Goal: Task Accomplishment & Management: Manage account settings

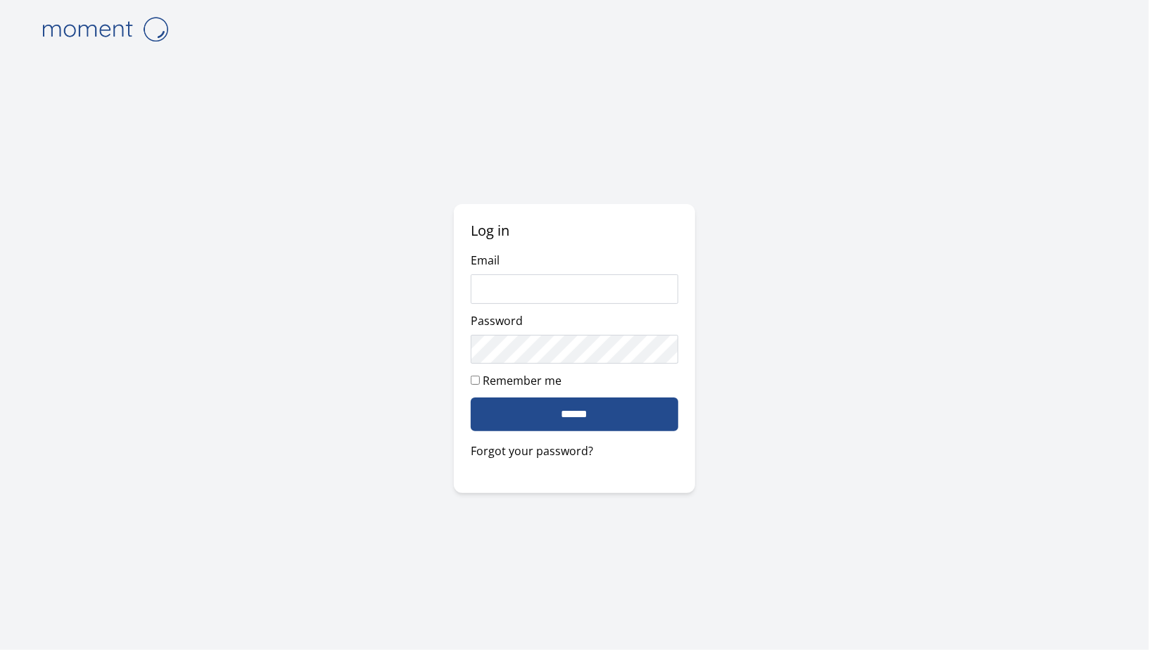
type input "**********"
click at [612, 410] on input "******" at bounding box center [574, 415] width 207 height 34
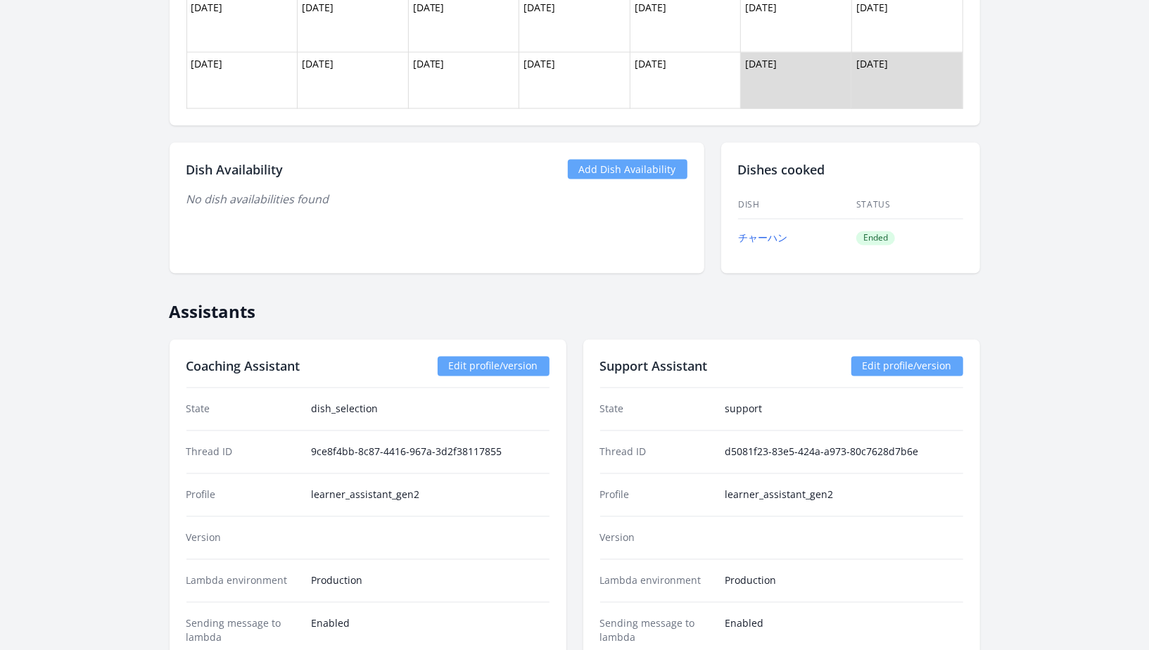
scroll to position [1466, 0]
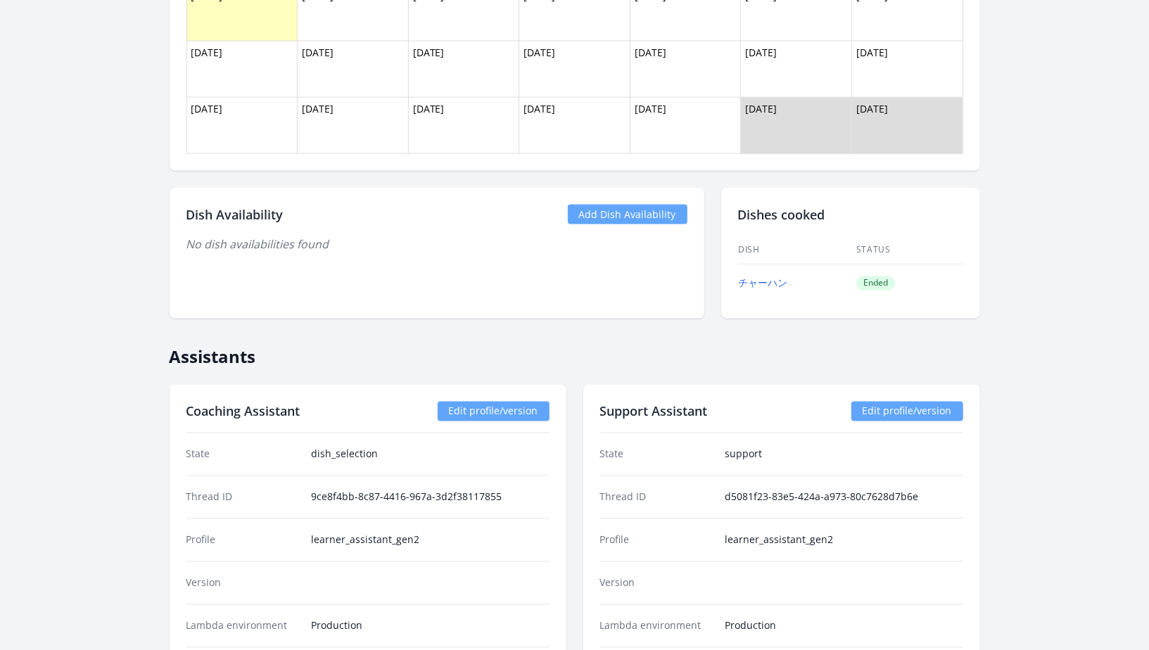
click at [628, 210] on link "Add Dish Availability" at bounding box center [628, 215] width 120 height 20
click at [627, 213] on link "Add Dish Availability" at bounding box center [628, 215] width 120 height 20
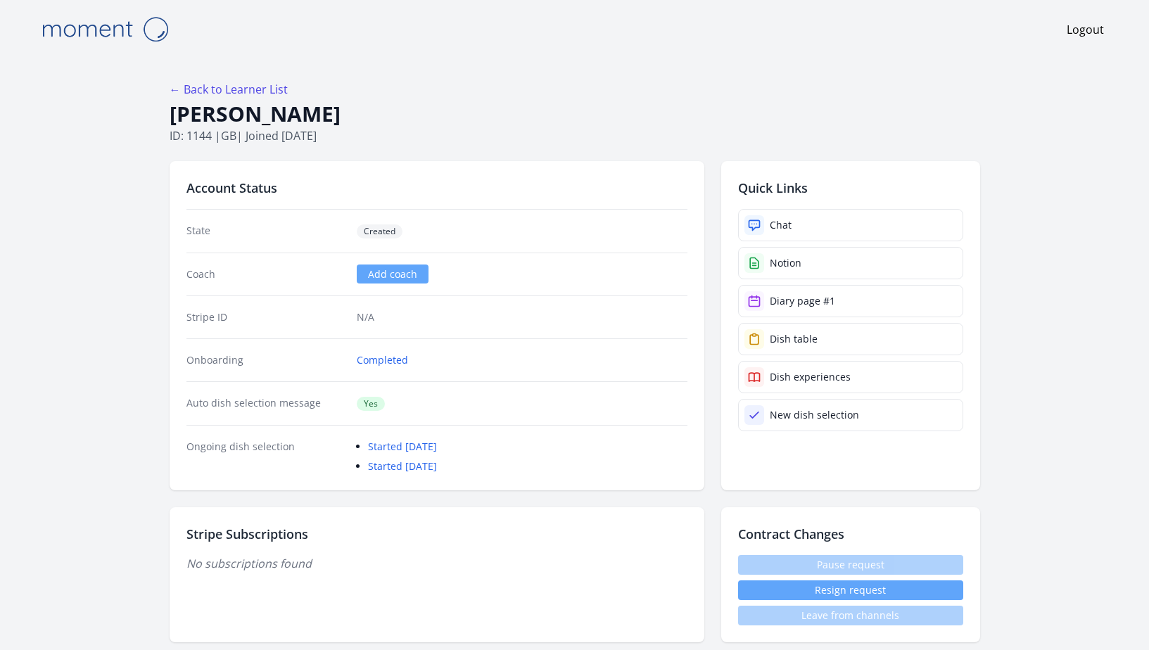
scroll to position [1466, 0]
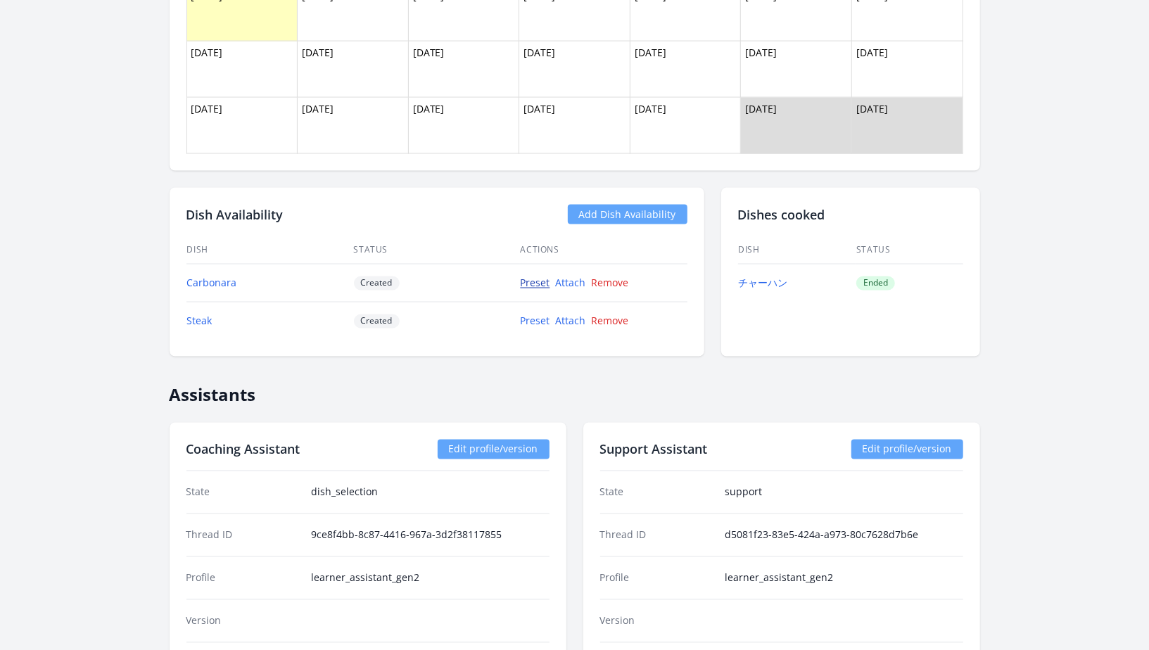
click at [527, 282] on link "Preset" at bounding box center [536, 283] width 30 height 13
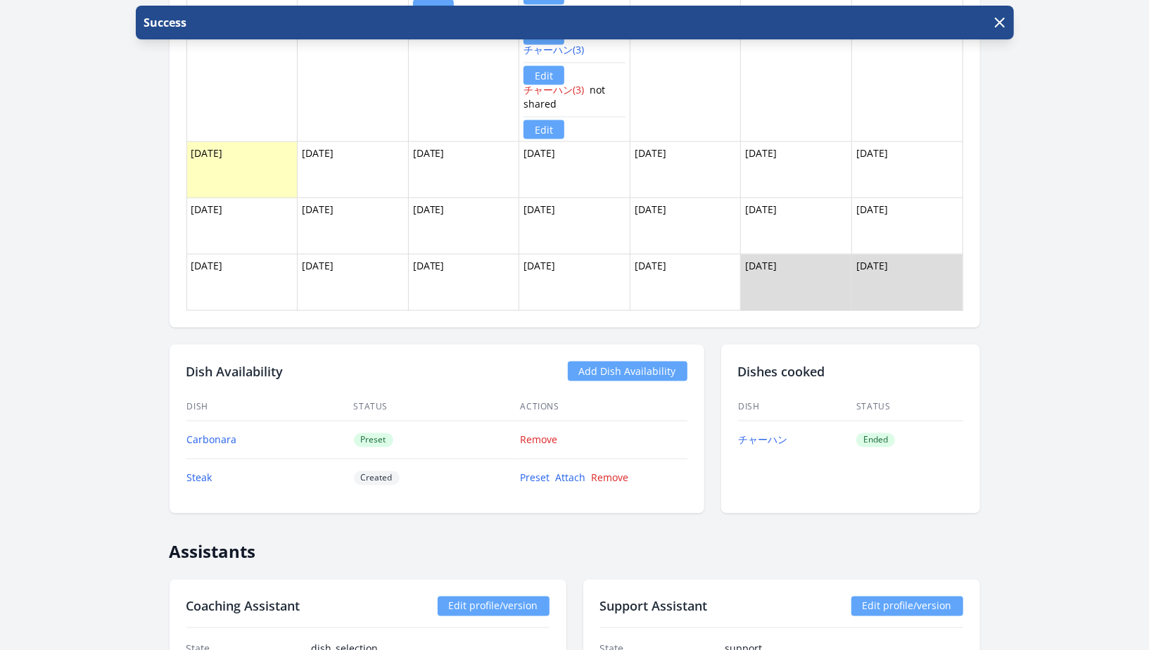
scroll to position [1325, 0]
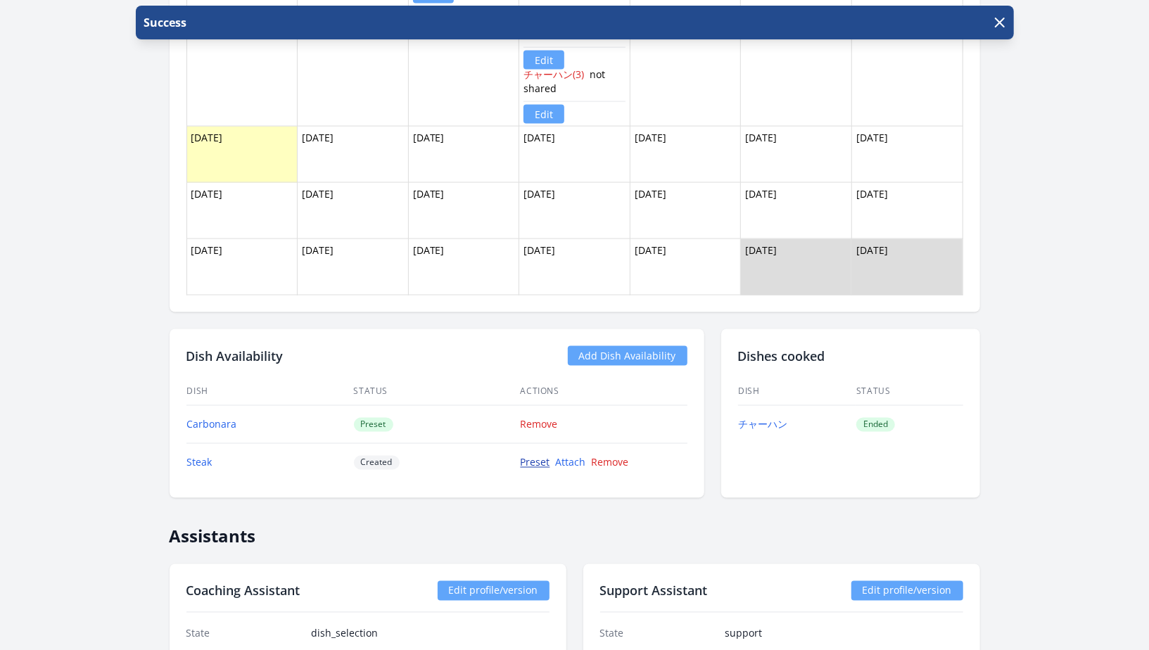
click at [526, 457] on link "Preset" at bounding box center [536, 462] width 30 height 13
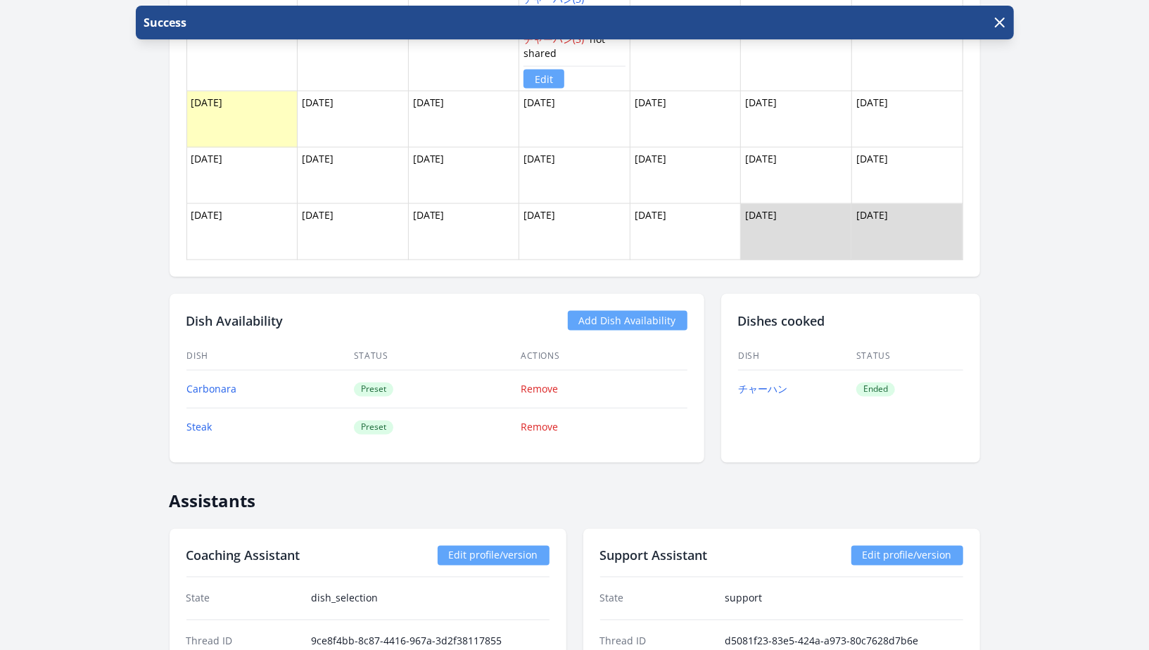
scroll to position [1363, 0]
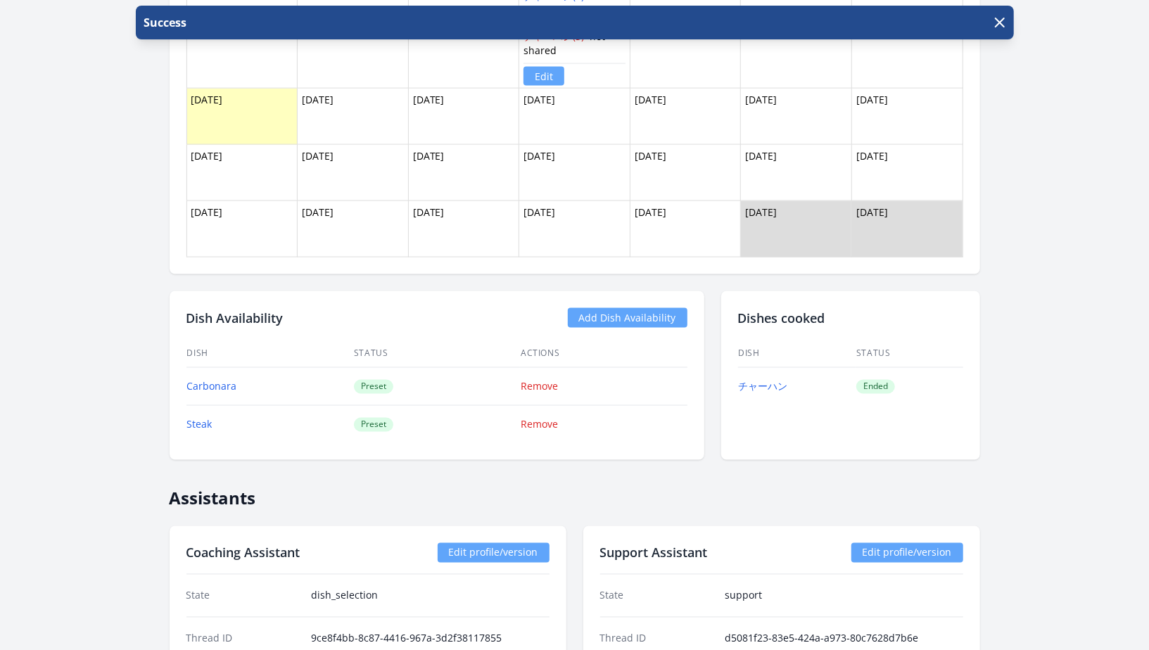
click at [641, 315] on link "Add Dish Availability" at bounding box center [628, 318] width 120 height 20
click at [610, 308] on link "Add Dish Availability" at bounding box center [628, 318] width 120 height 20
click at [630, 309] on link "Add Dish Availability" at bounding box center [628, 318] width 120 height 20
click at [621, 310] on link "Add Dish Availability" at bounding box center [628, 318] width 120 height 20
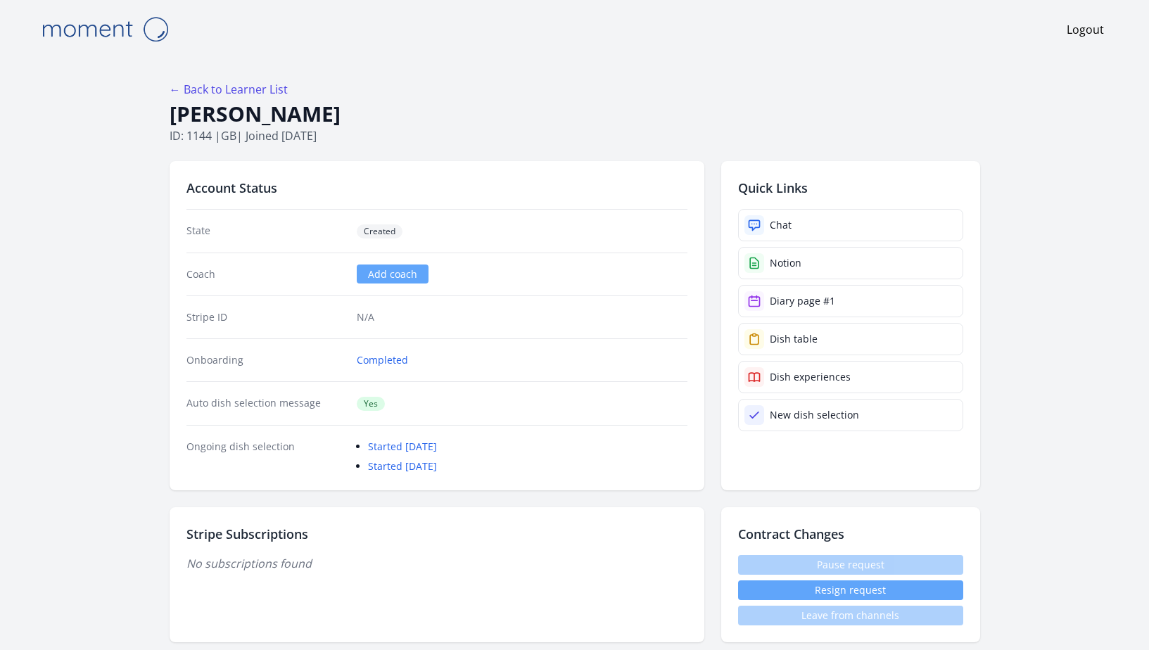
scroll to position [1363, 0]
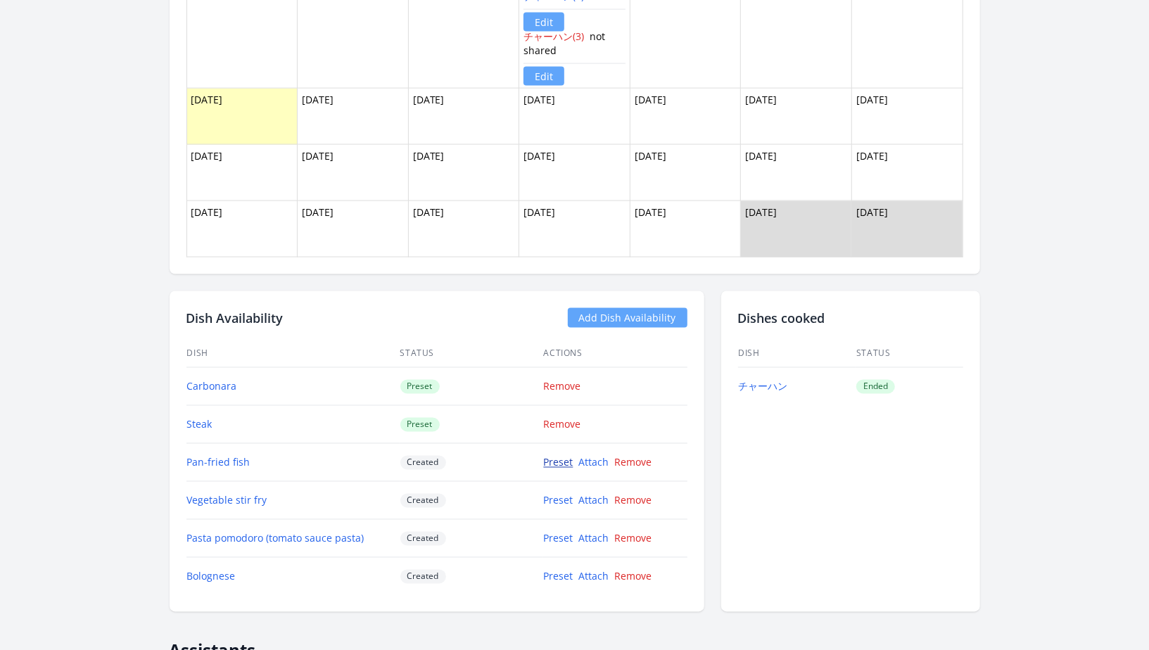
click at [557, 456] on link "Preset" at bounding box center [559, 462] width 30 height 13
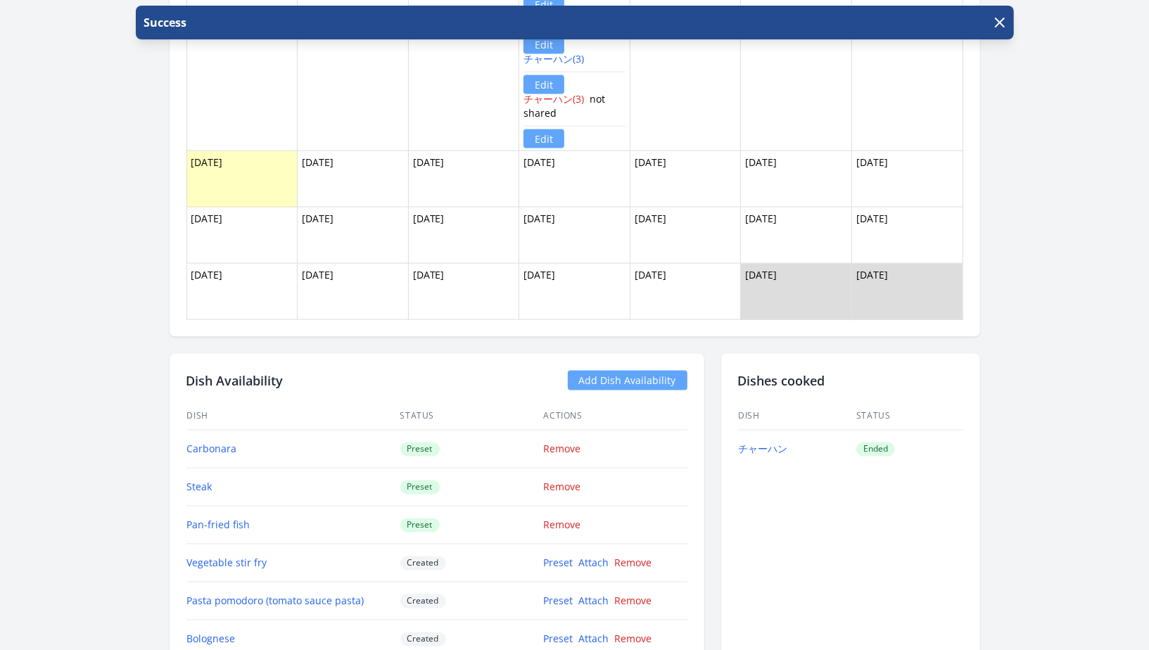
scroll to position [1648, 0]
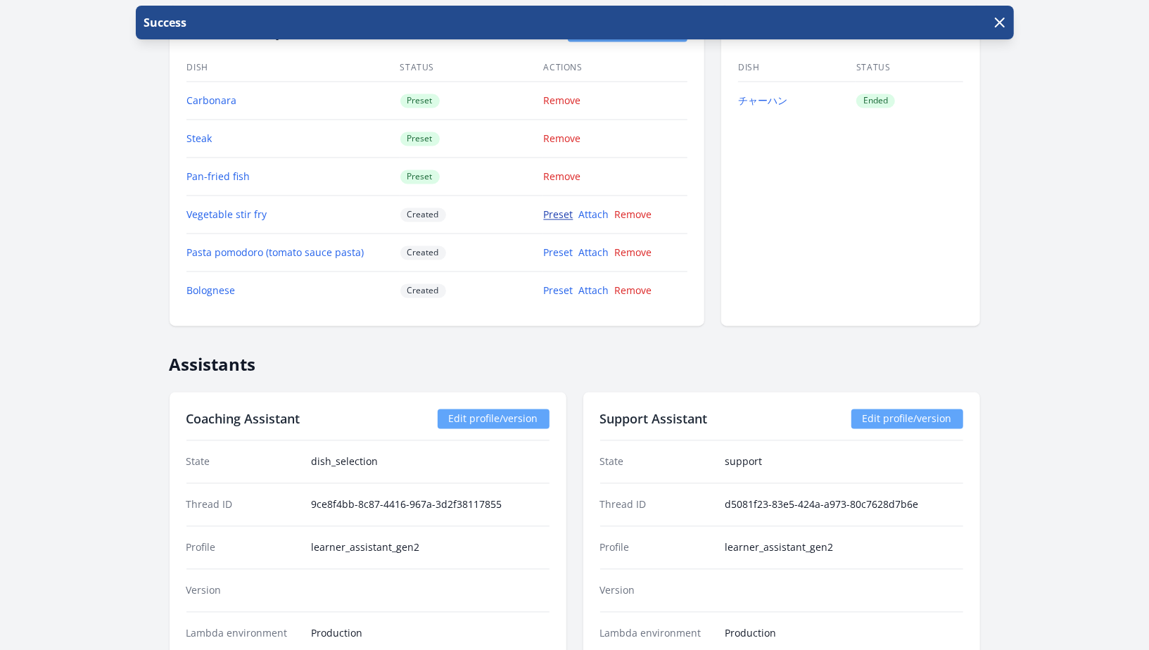
click at [559, 212] on link "Preset" at bounding box center [559, 214] width 30 height 13
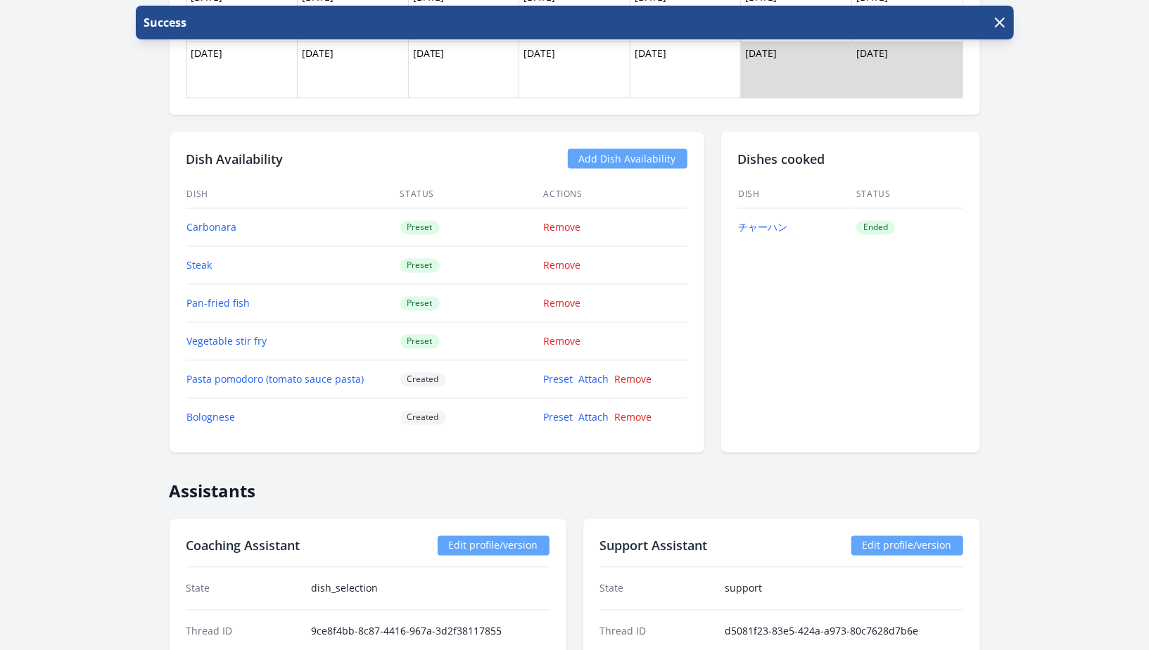
scroll to position [1528, 0]
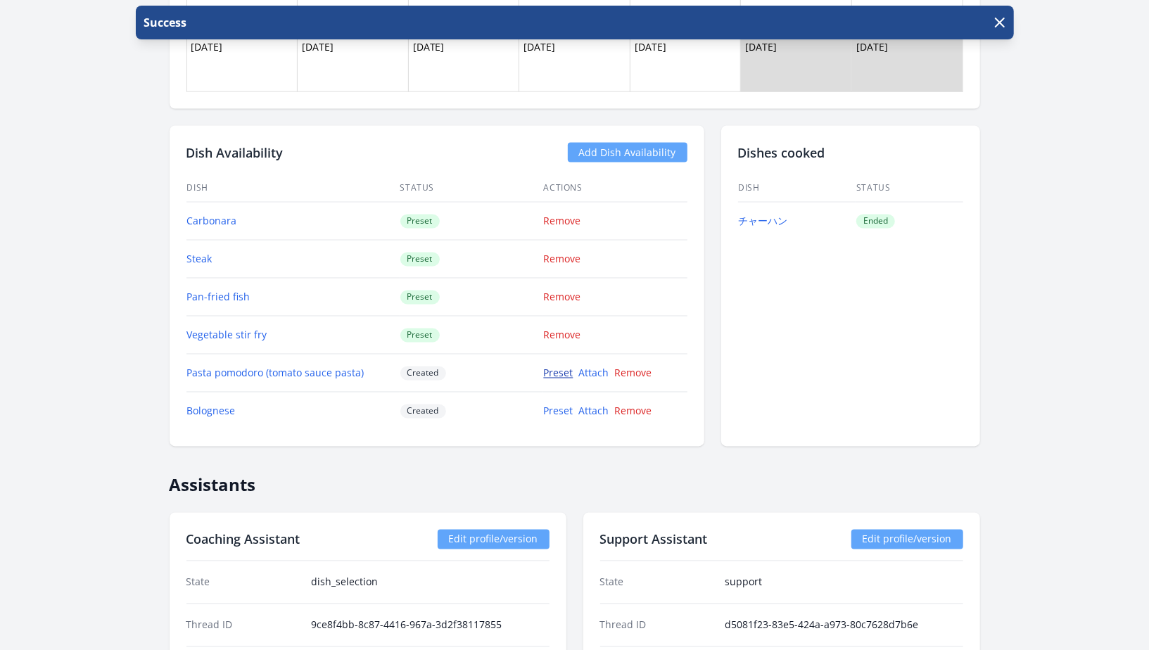
click at [555, 368] on link "Preset" at bounding box center [559, 373] width 30 height 13
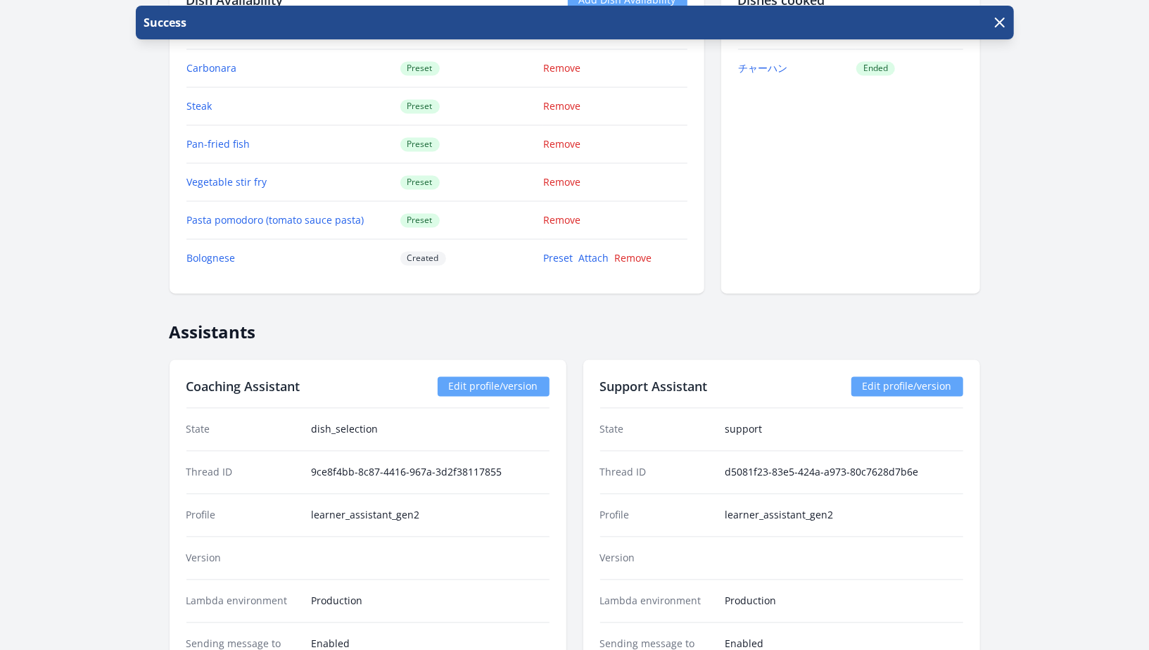
scroll to position [1510, 0]
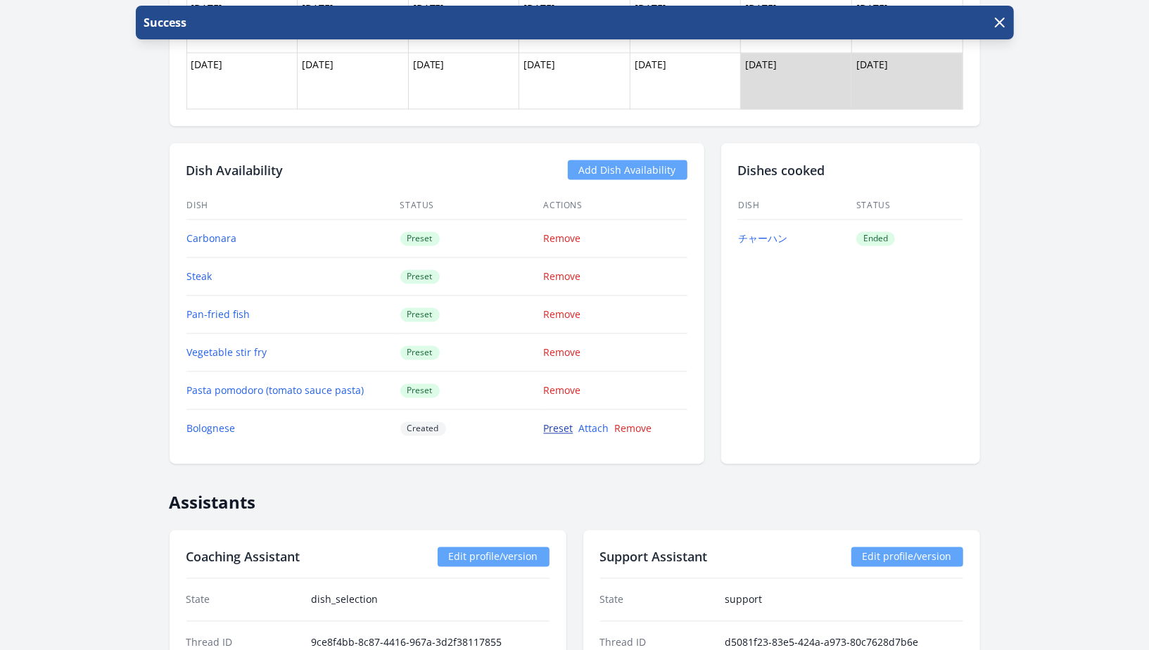
click at [564, 422] on link "Preset" at bounding box center [559, 428] width 30 height 13
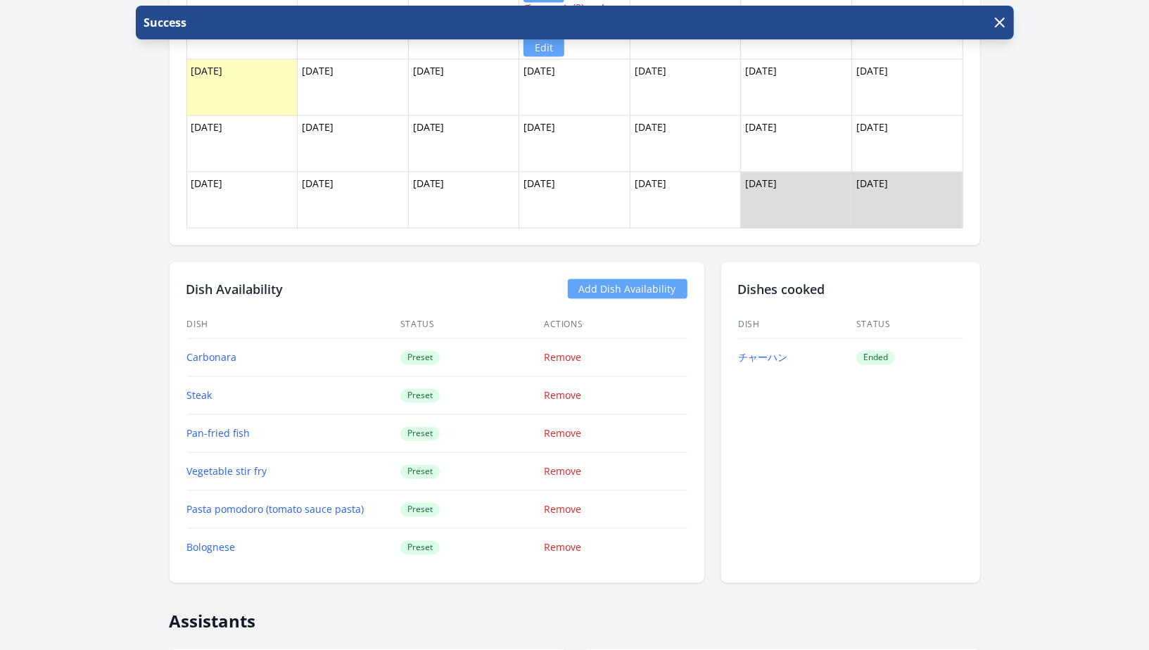
scroll to position [1392, 0]
click at [606, 282] on link "Add Dish Availability" at bounding box center [628, 289] width 120 height 20
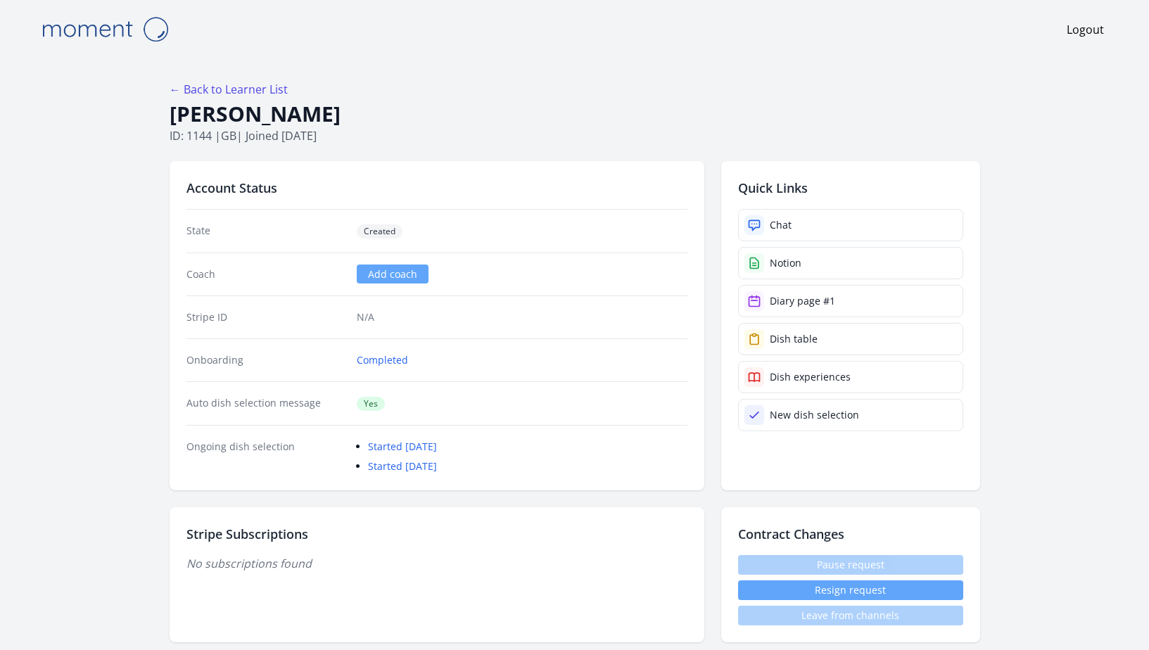
scroll to position [1392, 0]
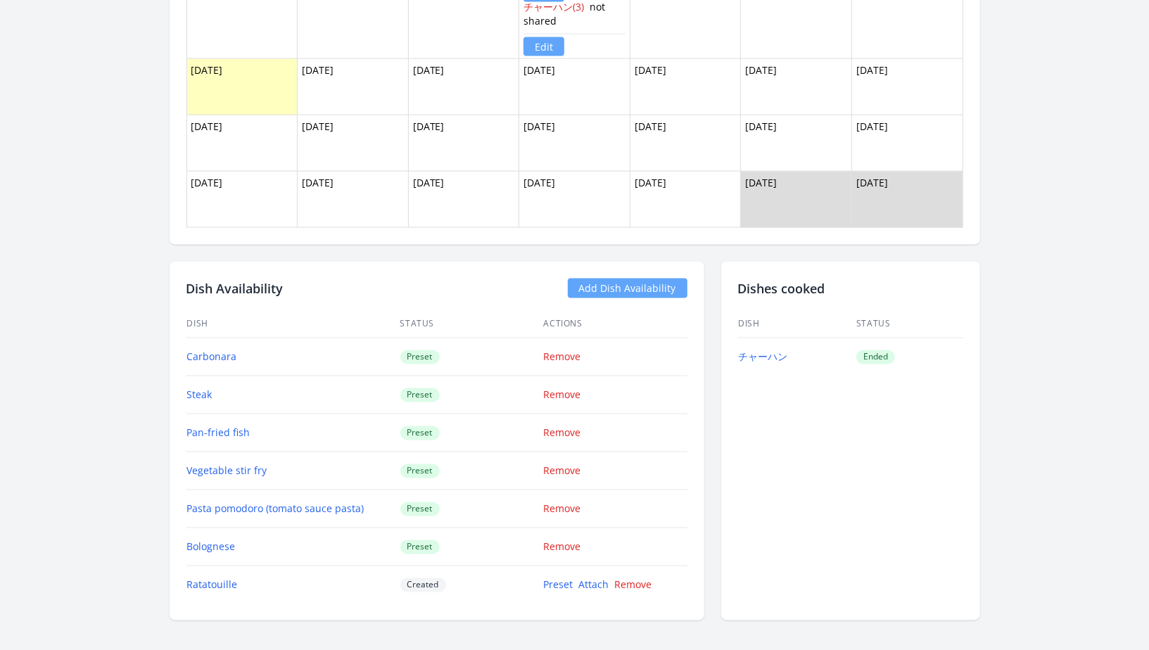
click at [596, 282] on link "Add Dish Availability" at bounding box center [628, 289] width 120 height 20
click at [655, 285] on link "Add Dish Availability" at bounding box center [628, 289] width 120 height 20
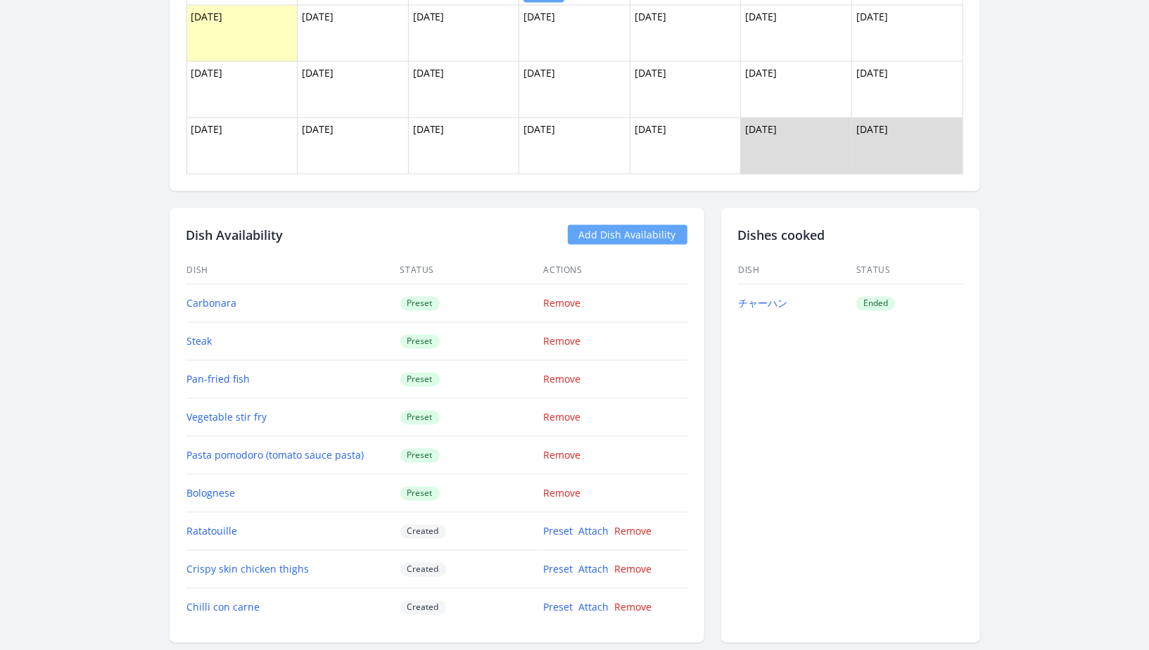
scroll to position [1469, 0]
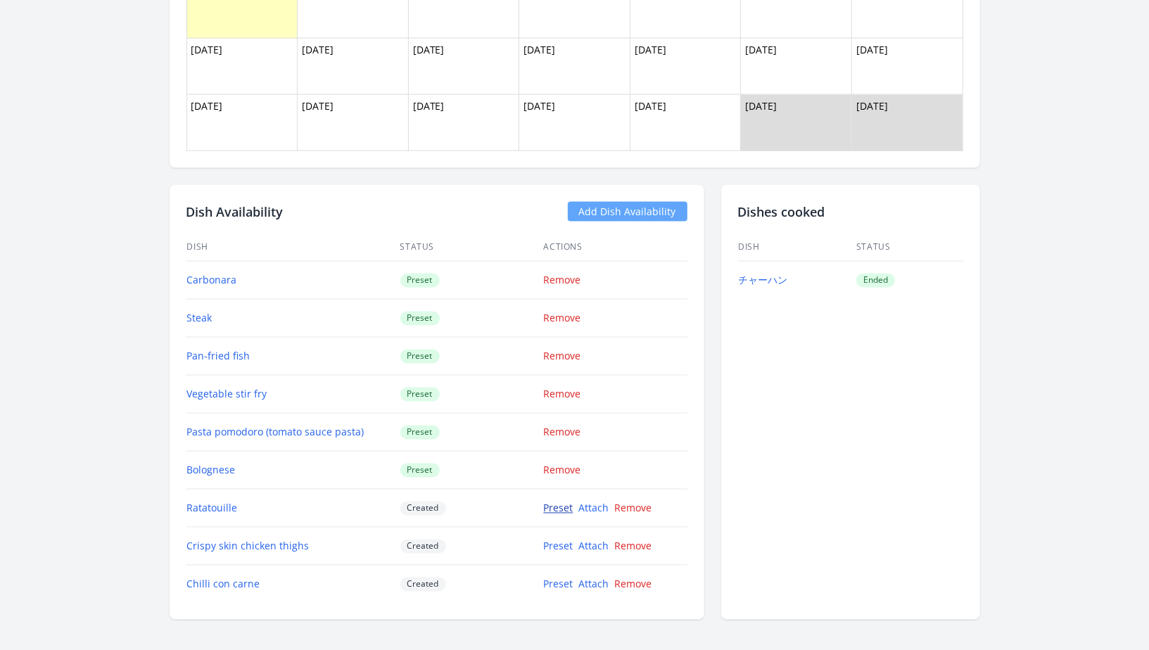
click at [550, 502] on link "Preset" at bounding box center [559, 508] width 30 height 13
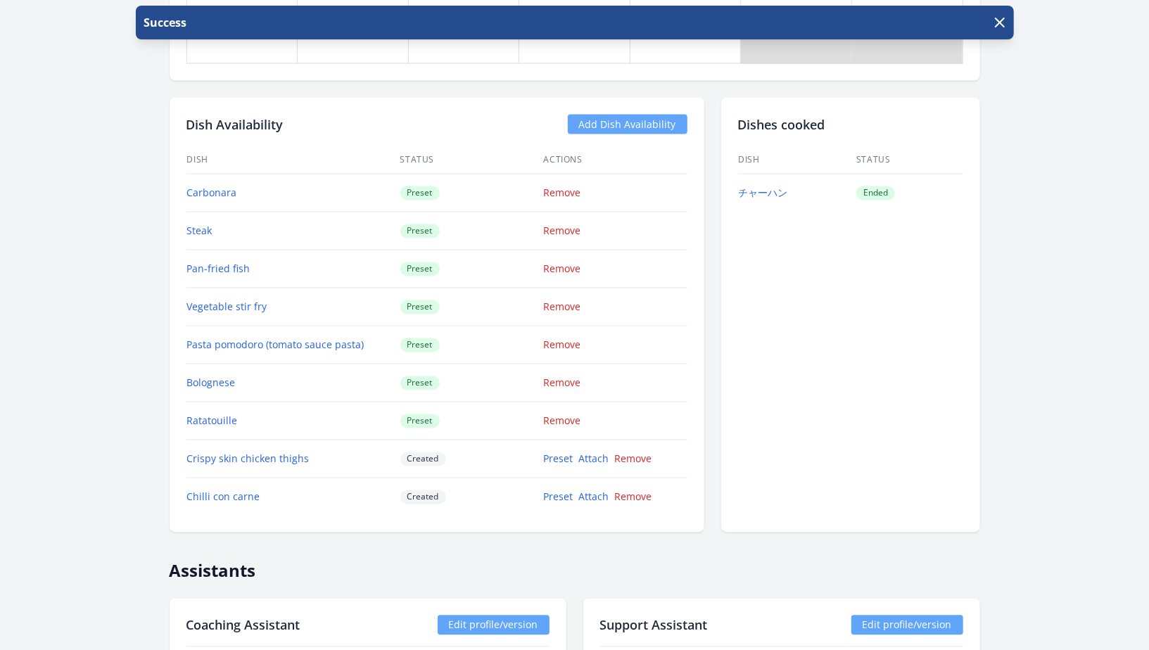
scroll to position [1586, 0]
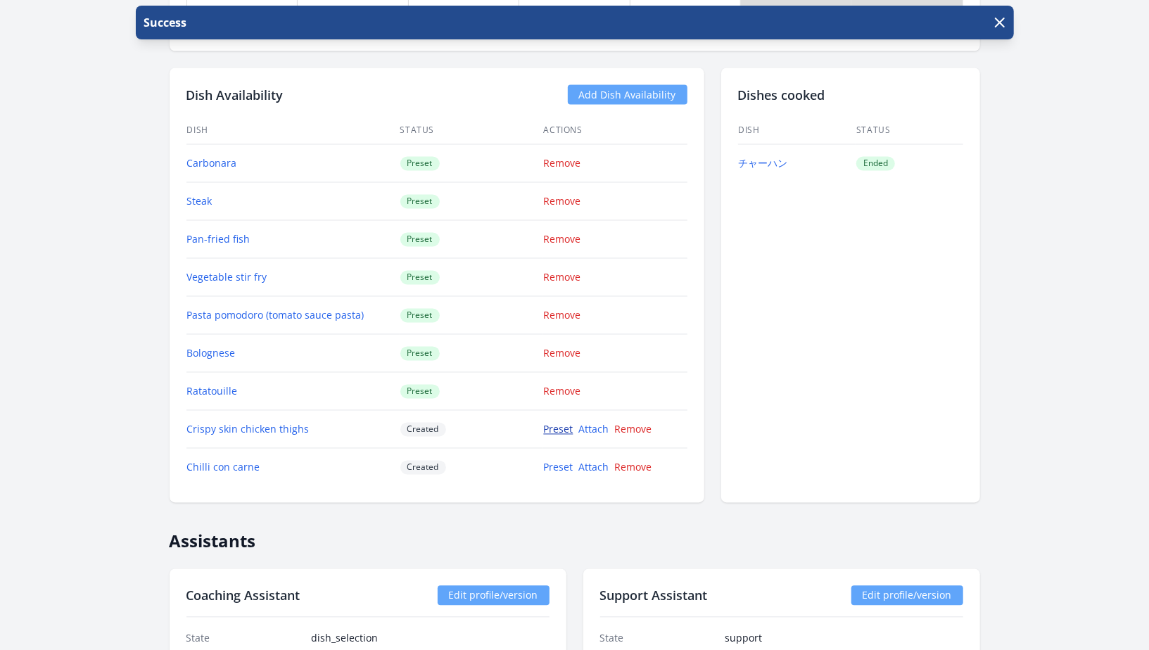
click at [555, 423] on link "Preset" at bounding box center [559, 429] width 30 height 13
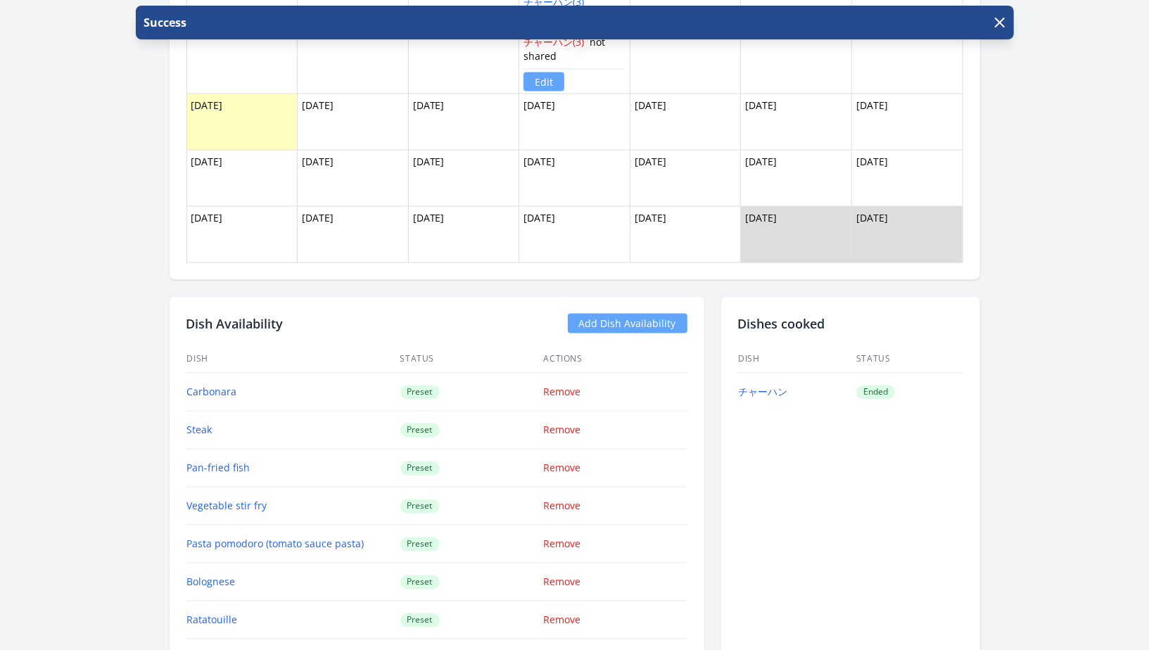
scroll to position [1539, 0]
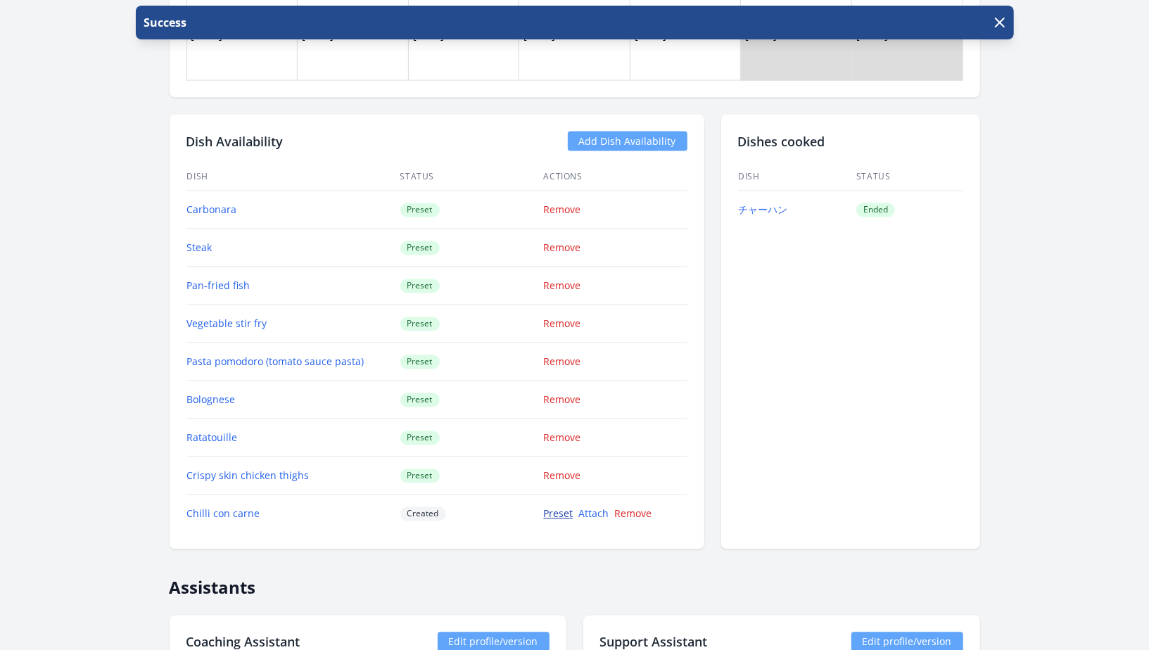
click at [549, 512] on link "Preset" at bounding box center [559, 513] width 30 height 13
